Goal: Navigation & Orientation: Find specific page/section

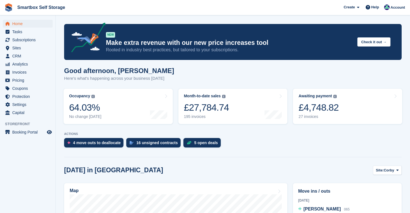
click at [21, 23] on span "Home" at bounding box center [28, 24] width 33 height 8
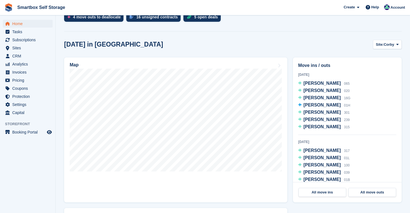
scroll to position [113, 0]
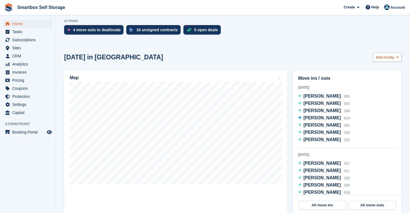
click at [393, 56] on span "Corby" at bounding box center [389, 58] width 11 height 6
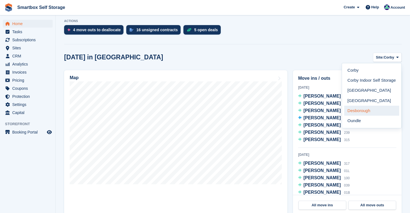
click at [358, 111] on link "Desborough" at bounding box center [371, 111] width 55 height 10
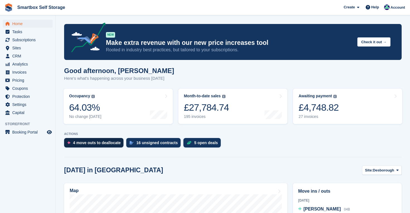
scroll to position [0, 0]
click at [17, 22] on span "Home" at bounding box center [28, 24] width 33 height 8
click at [285, 140] on div "4 move outs to deallocate 16 unsigned contracts 5 open deals" at bounding box center [233, 144] width 338 height 12
click at [386, 167] on button "Site: Corby" at bounding box center [387, 170] width 29 height 9
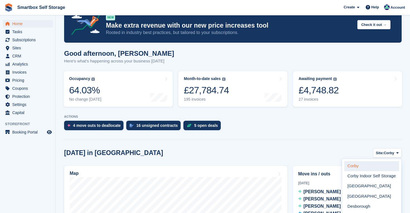
scroll to position [23, 0]
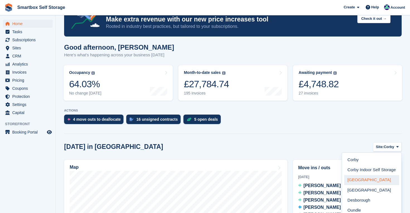
click at [370, 179] on link "[GEOGRAPHIC_DATA]" at bounding box center [371, 180] width 55 height 10
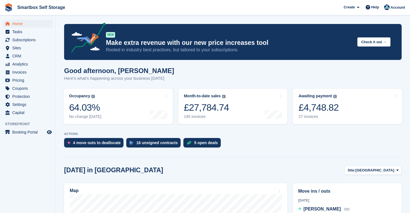
scroll to position [0, 0]
click at [16, 23] on span "Home" at bounding box center [28, 24] width 33 height 8
click at [18, 50] on span "Sites" at bounding box center [28, 48] width 33 height 8
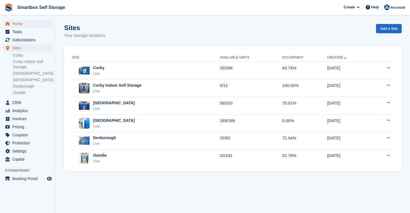
click at [16, 24] on span "Home" at bounding box center [28, 24] width 33 height 8
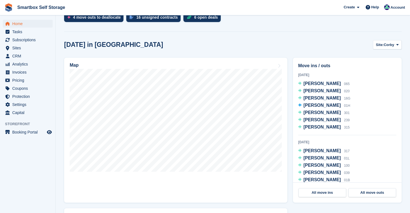
scroll to position [125, 0]
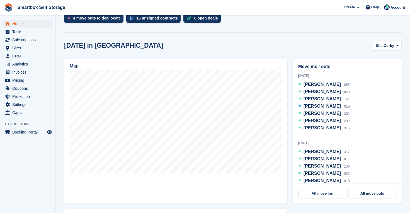
click at [283, 43] on div "Today in Corby Site: Corby Corby Corby Indoor Self Storage Stamford Leicester D…" at bounding box center [233, 45] width 338 height 9
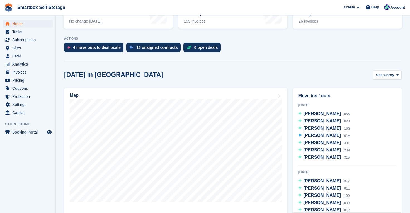
scroll to position [95, 0]
click at [18, 24] on span "Home" at bounding box center [28, 24] width 33 height 8
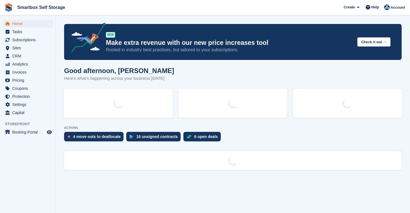
scroll to position [0, 0]
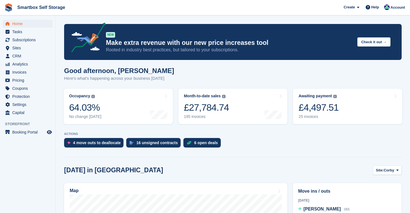
click at [19, 24] on span "Home" at bounding box center [28, 24] width 33 height 8
click at [207, 143] on div "7 open deals" at bounding box center [206, 142] width 24 height 4
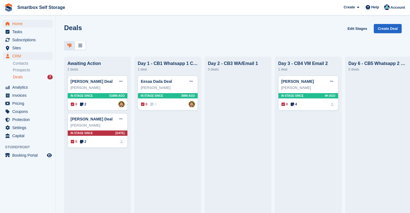
click at [14, 24] on span "Home" at bounding box center [28, 24] width 33 height 8
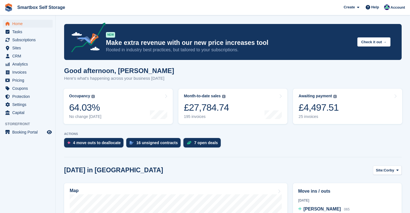
click at [21, 22] on span "Home" at bounding box center [28, 24] width 33 height 8
